Goal: Transaction & Acquisition: Purchase product/service

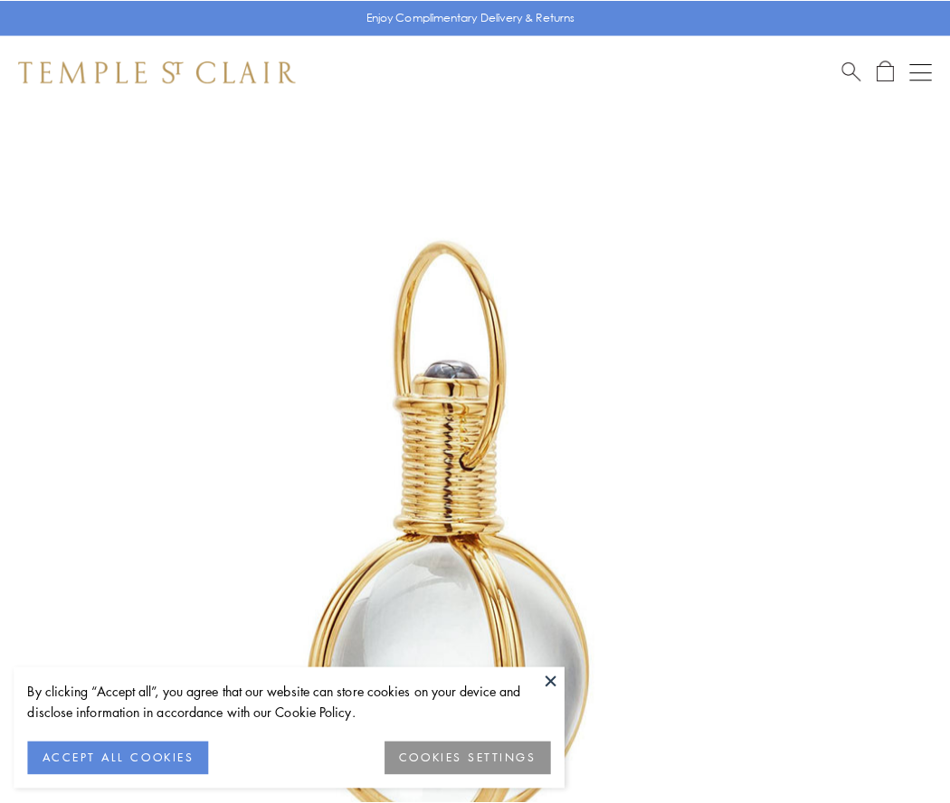
scroll to position [472, 0]
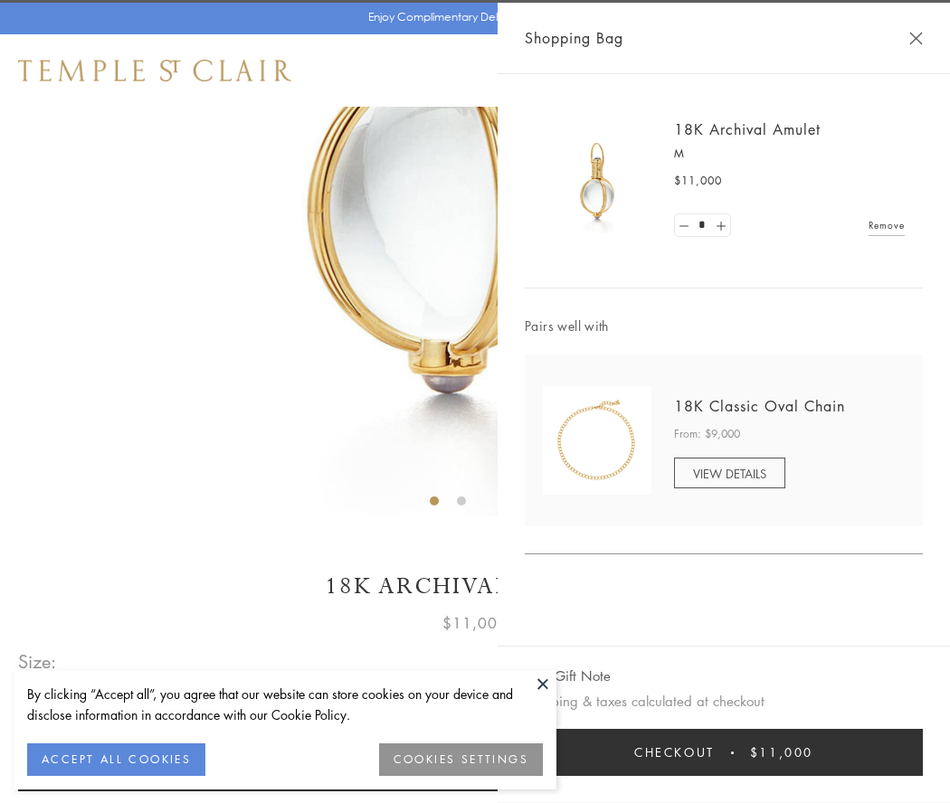
click at [724, 753] on button "Checkout $11,000" at bounding box center [724, 752] width 398 height 47
